Goal: Task Accomplishment & Management: Use online tool/utility

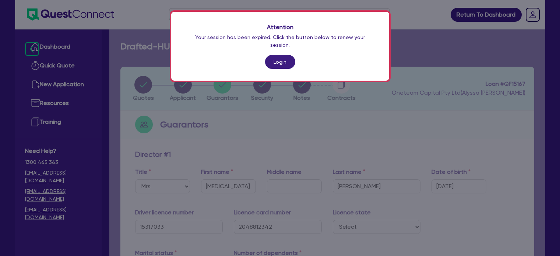
click at [271, 56] on link "Login" at bounding box center [280, 62] width 30 height 14
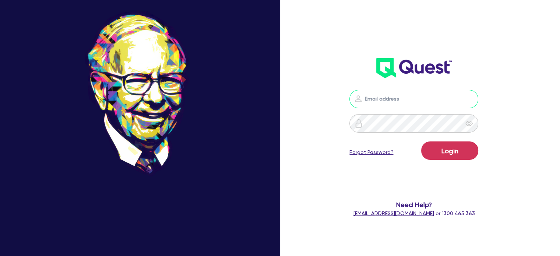
click at [378, 93] on input "email" at bounding box center [413, 99] width 129 height 18
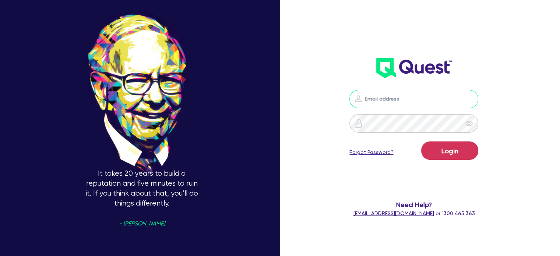
type input "[EMAIL_ADDRESS][PERSON_NAME][DOMAIN_NAME]"
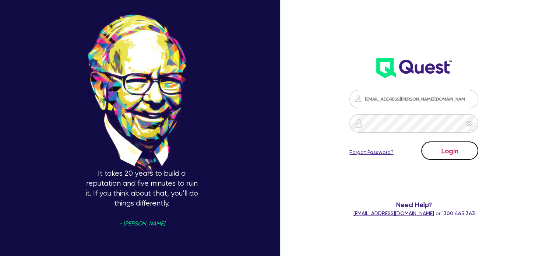
click at [445, 153] on button "Login" at bounding box center [449, 150] width 57 height 18
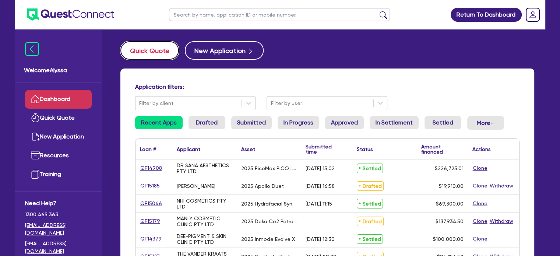
click at [155, 51] on button "Quick Quote" at bounding box center [149, 50] width 59 height 18
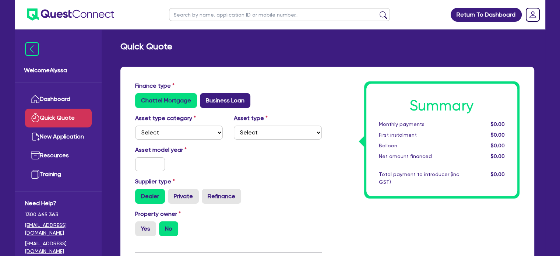
click at [212, 102] on label "Business Loan" at bounding box center [225, 100] width 50 height 15
click at [205, 98] on input "Business Loan" at bounding box center [202, 95] width 5 height 5
radio input "true"
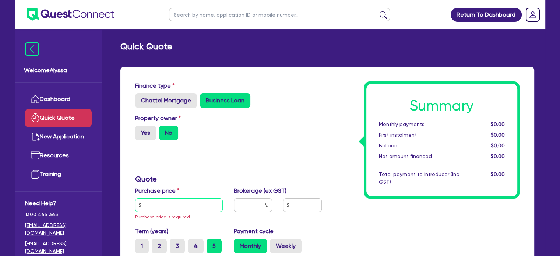
click at [145, 206] on input "text" at bounding box center [179, 205] width 88 height 14
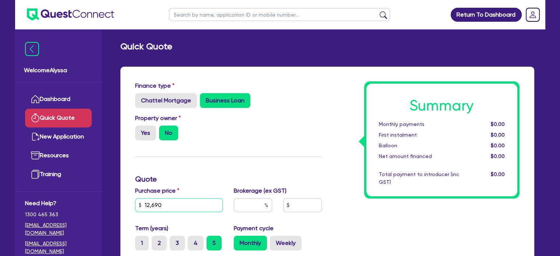
type input "12,690"
click at [256, 203] on input "text" at bounding box center [253, 205] width 38 height 14
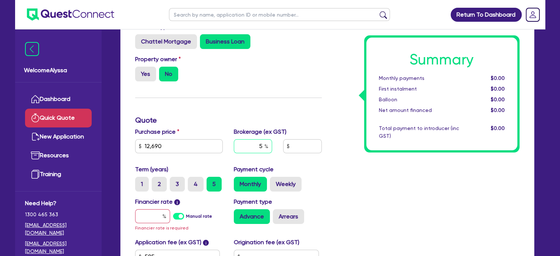
scroll to position [65, 0]
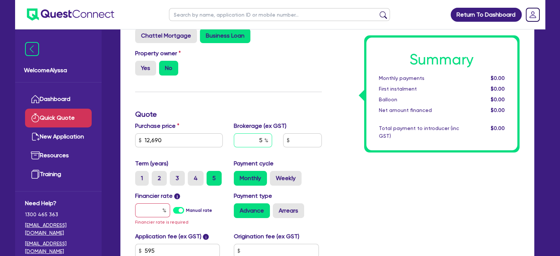
type input "5"
click at [151, 206] on input "text" at bounding box center [152, 210] width 35 height 14
type input "1"
type input "667.23"
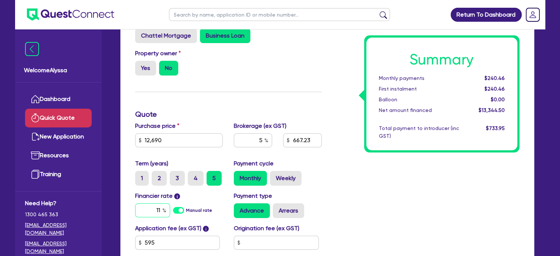
scroll to position [131, 0]
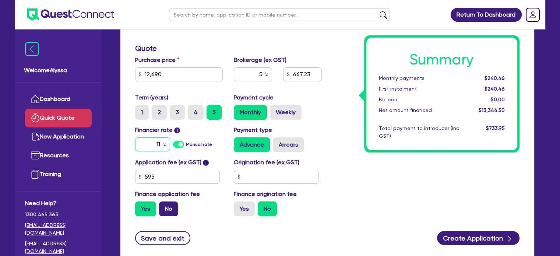
type input "11"
click at [172, 209] on label "No" at bounding box center [168, 208] width 19 height 15
click at [164, 206] on input "No" at bounding box center [161, 203] width 5 height 5
radio input "true"
click at [367, 194] on div "Summary Monthly payments $288.45 First instalment i $942.95 Balloon $0.00 Net a…" at bounding box center [426, 86] width 198 height 271
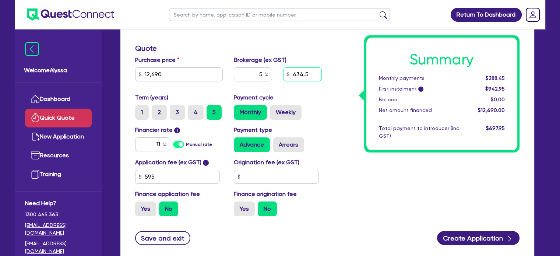
click at [312, 74] on input "634.5" at bounding box center [302, 74] width 38 height 14
type input "1,000"
type input "7.88"
type input "1,000"
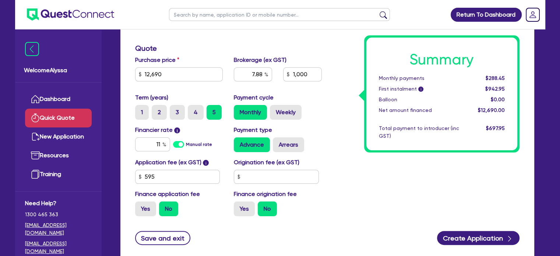
click at [347, 139] on div "Summary Monthly payments $288.45 First instalment i $942.95 Balloon $0.00 Net a…" at bounding box center [426, 86] width 198 height 271
click at [161, 115] on label "2" at bounding box center [159, 112] width 15 height 15
click at [156, 110] on input "2" at bounding box center [154, 107] width 5 height 5
radio input "true"
type input "7.88"
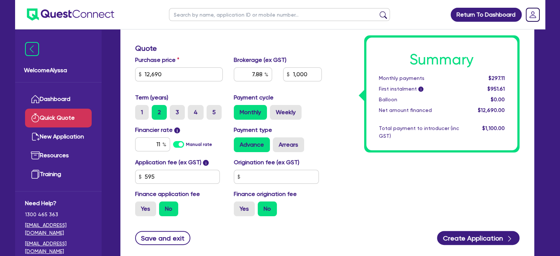
type input "1,000"
type input "7.88"
type input "1,000"
